Goal: Check status: Check status

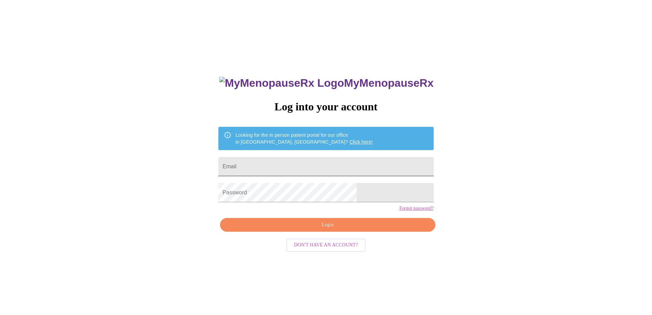
click at [296, 167] on input "Email" at bounding box center [325, 166] width 215 height 19
click at [524, 159] on div "MyMenopauseRx Log into your account Looking for the in person patient portal fo…" at bounding box center [326, 192] width 647 height 378
click at [331, 160] on input "Email" at bounding box center [325, 166] width 215 height 19
type input "[EMAIL_ADDRESS][DOMAIN_NAME]"
click at [329, 229] on span "Login" at bounding box center [327, 224] width 199 height 9
